Goal: Find specific page/section: Find specific page/section

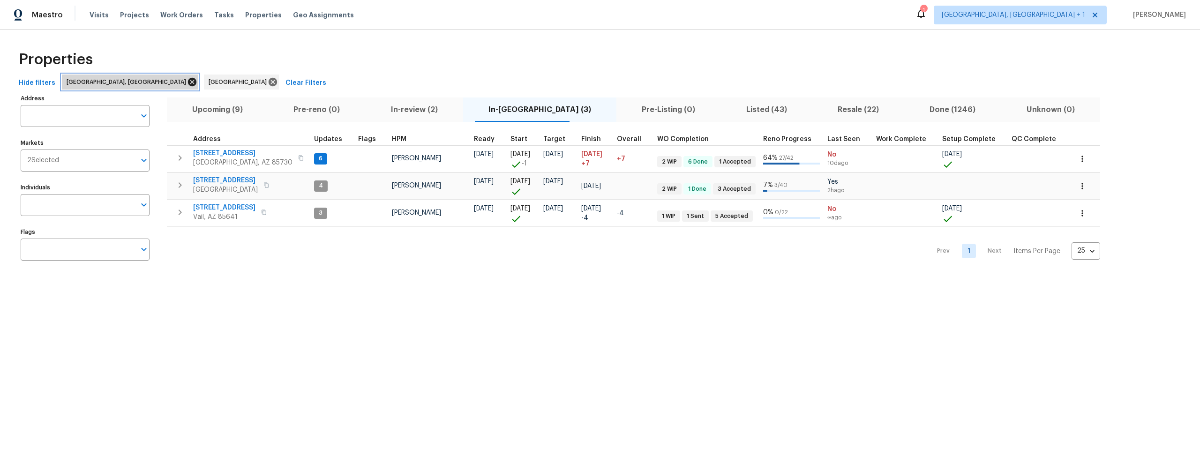
click at [187, 80] on icon at bounding box center [192, 82] width 10 height 10
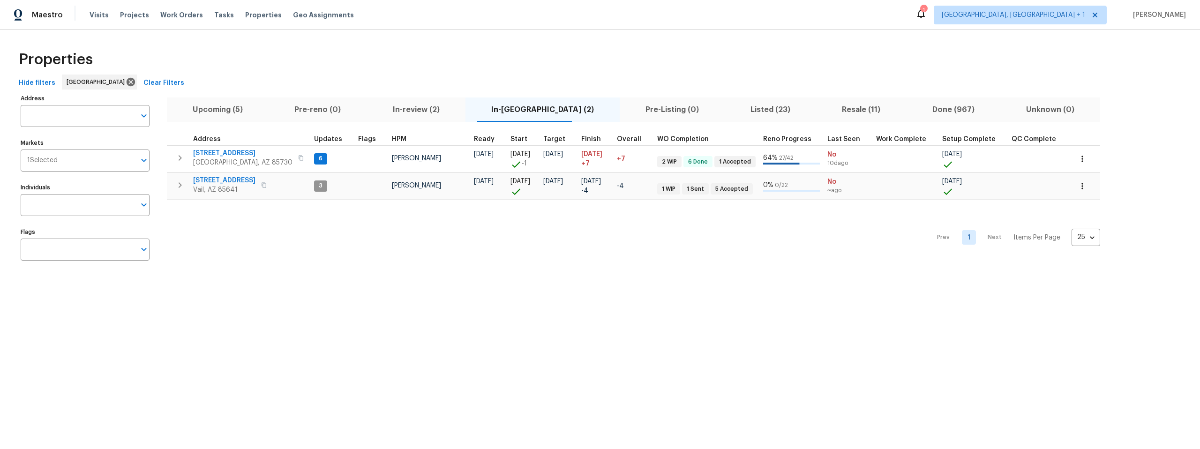
click at [334, 60] on div "Properties" at bounding box center [600, 60] width 1170 height 30
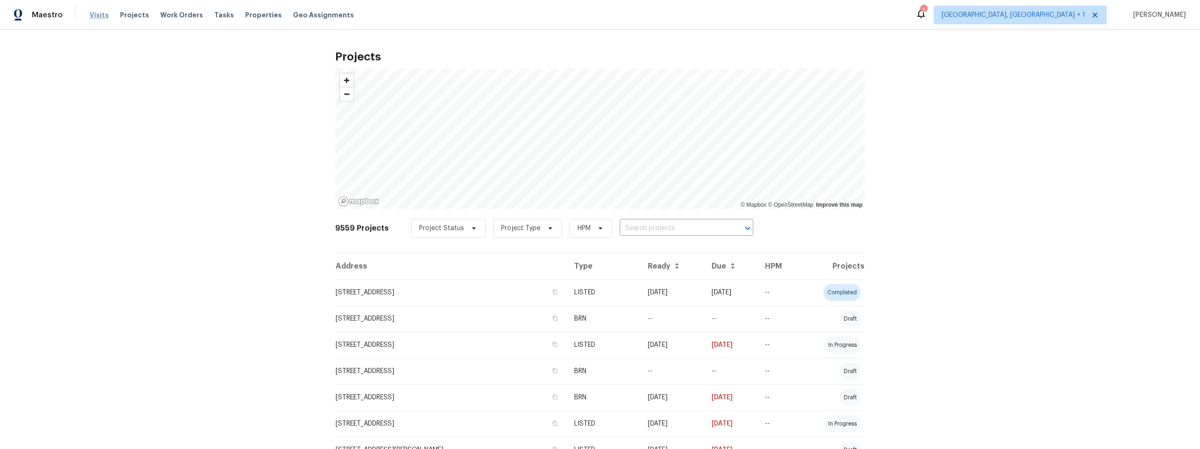
click at [95, 15] on span "Visits" at bounding box center [99, 14] width 19 height 9
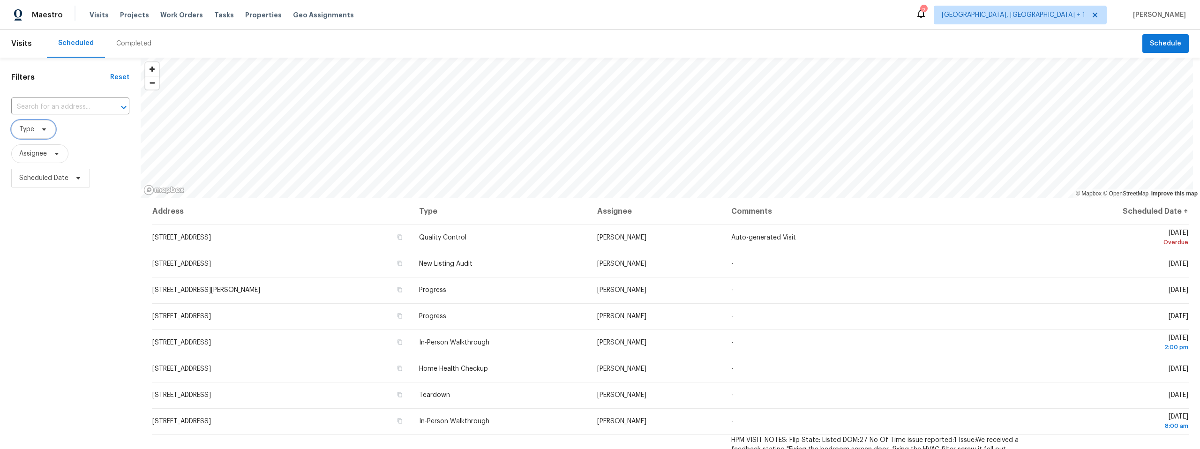
click at [44, 127] on icon at bounding box center [44, 130] width 8 height 8
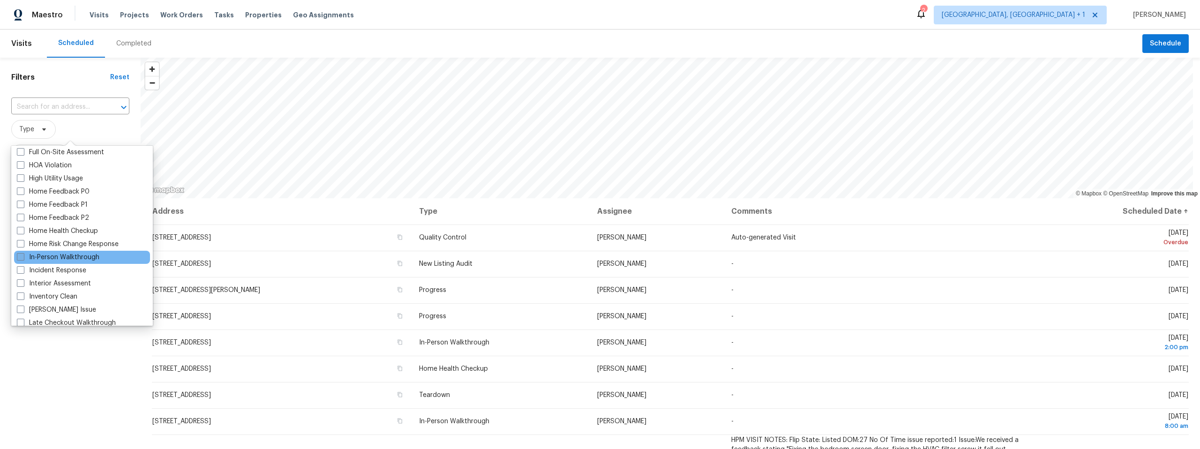
scroll to position [266, 0]
click at [22, 254] on span at bounding box center [21, 255] width 8 height 8
click at [22, 254] on input "In-Person Walkthrough" at bounding box center [20, 254] width 6 height 6
checkbox input "true"
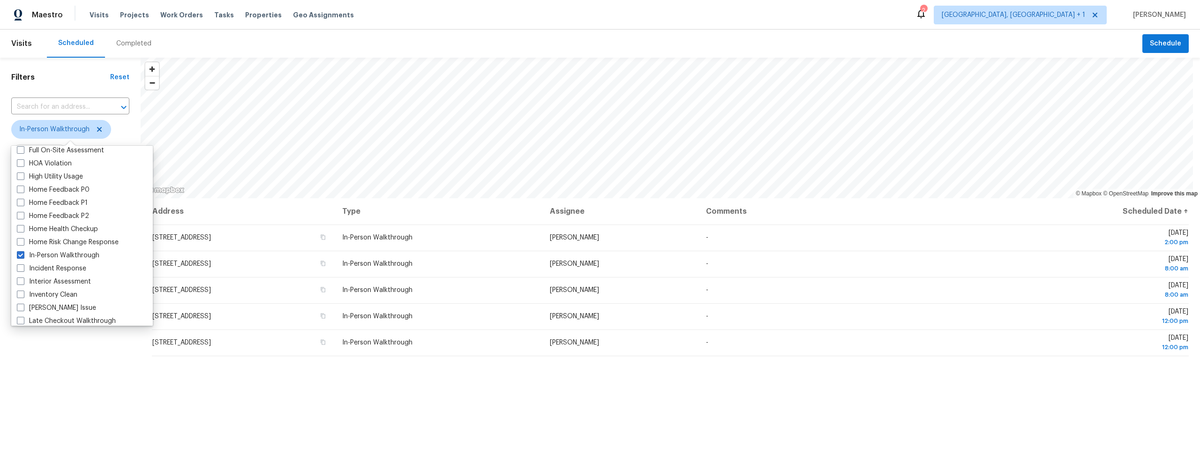
click at [94, 387] on div "Filters Reset ​ In-Person Walkthrough Assignee Scheduled Date" at bounding box center [70, 308] width 141 height 500
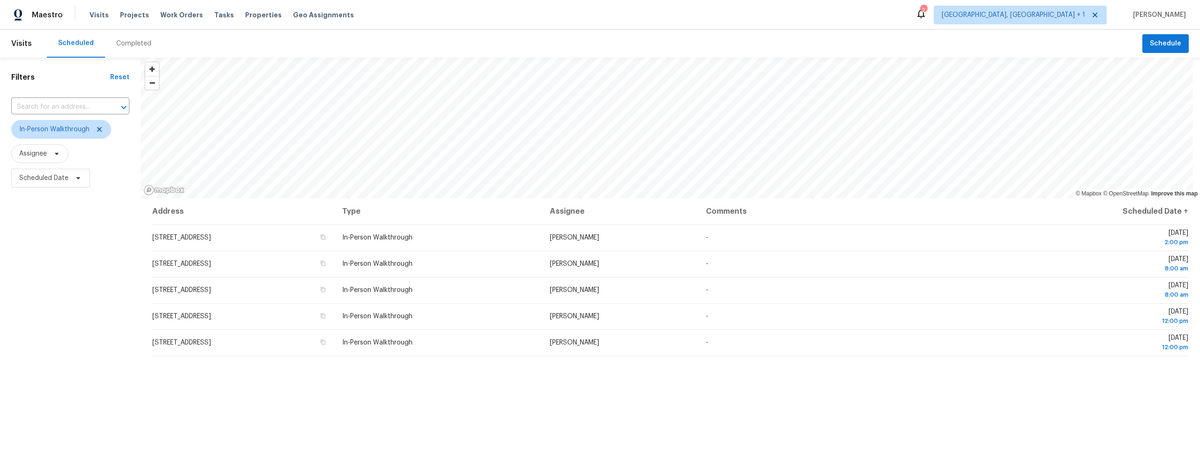
click at [72, 299] on div "Filters Reset ​ In-Person Walkthrough Assignee Scheduled Date" at bounding box center [70, 308] width 141 height 500
click at [64, 296] on div "Filters Reset ​ In-Person Walkthrough Assignee Scheduled Date" at bounding box center [70, 308] width 141 height 500
click at [83, 285] on div "Filters Reset ​ In-Person Walkthrough Assignee Scheduled Date" at bounding box center [70, 308] width 141 height 500
click at [86, 278] on div "Filters Reset ​ In-Person Walkthrough Assignee Scheduled Date" at bounding box center [70, 308] width 141 height 500
